Goal: Transaction & Acquisition: Purchase product/service

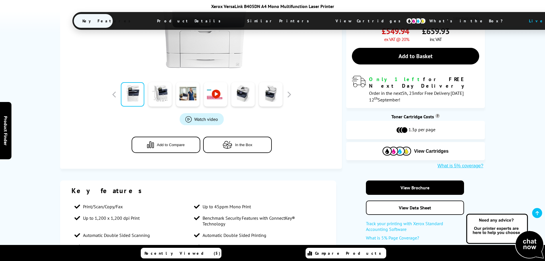
scroll to position [200, 0]
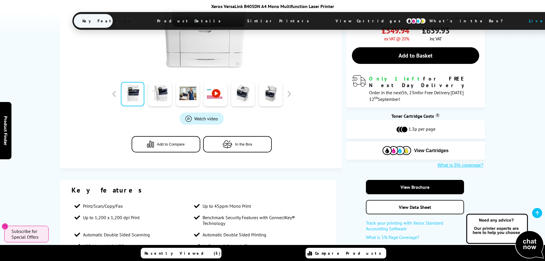
click at [327, 23] on span "View Cartridges" at bounding box center [371, 20] width 88 height 15
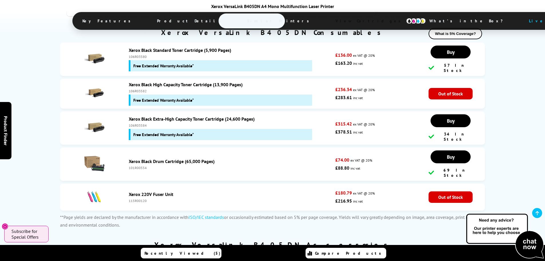
scroll to position [1659, 0]
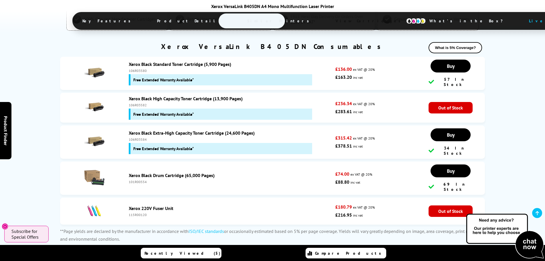
drag, startPoint x: 147, startPoint y: 108, endPoint x: 129, endPoint y: 105, distance: 18.5
click at [129, 137] on div "106R03584" at bounding box center [231, 139] width 204 height 4
copy div "106R03584"
